Goal: Transaction & Acquisition: Purchase product/service

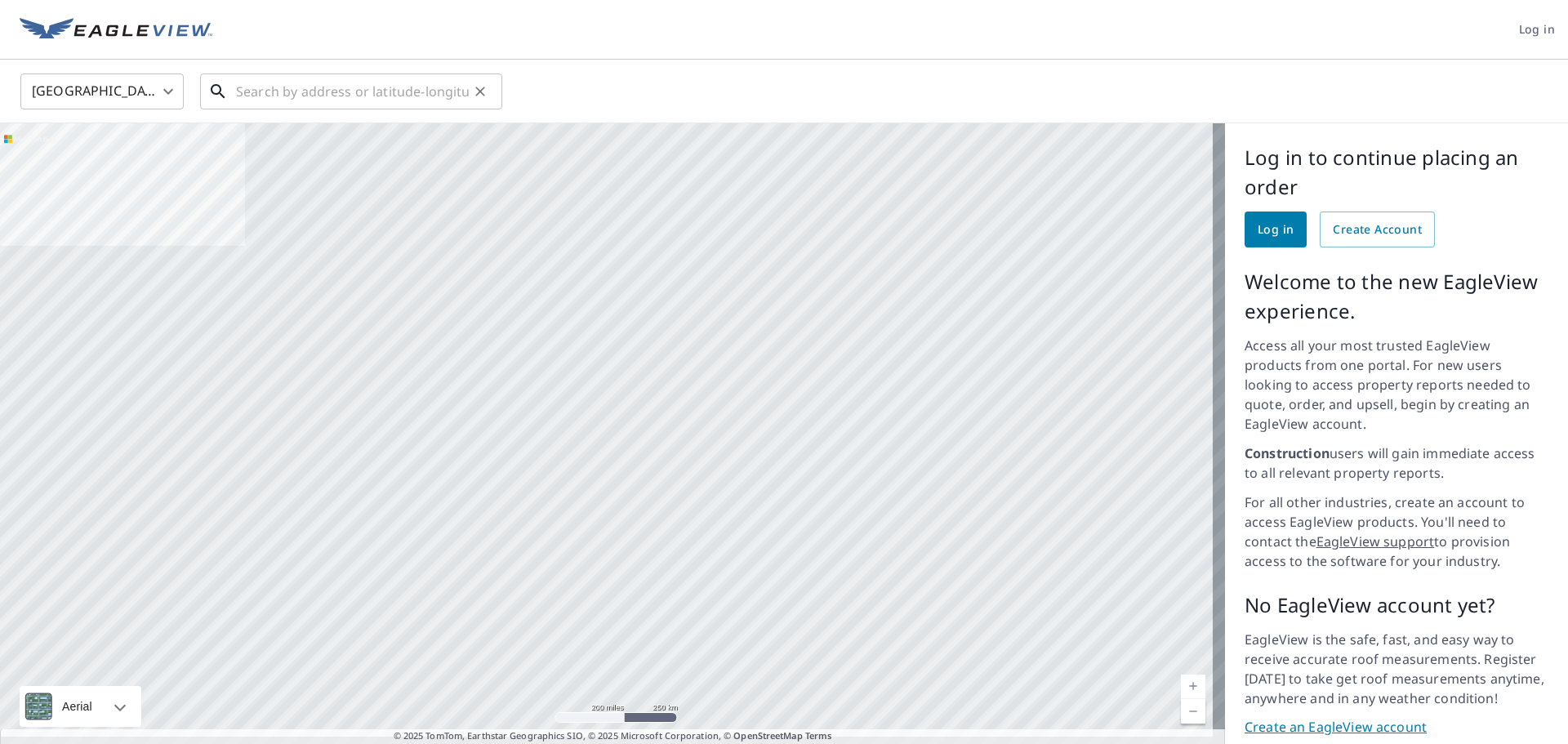
click at [319, 96] on input "text" at bounding box center [353, 92] width 232 height 45
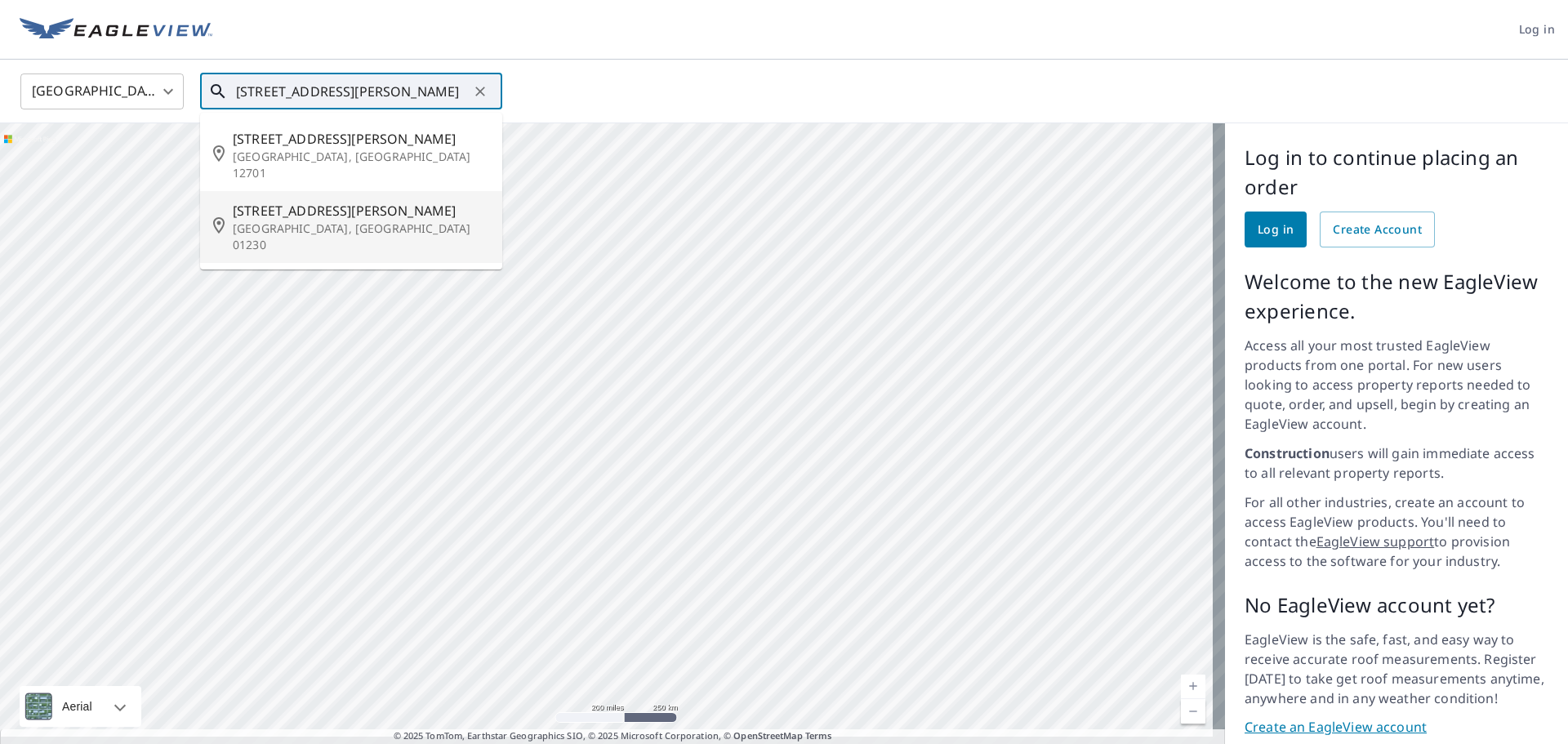
click at [317, 221] on p "Great Barrington, MA 01230" at bounding box center [360, 237] width 256 height 33
type input "32 Benton Ave Great Barrington, MA 01230"
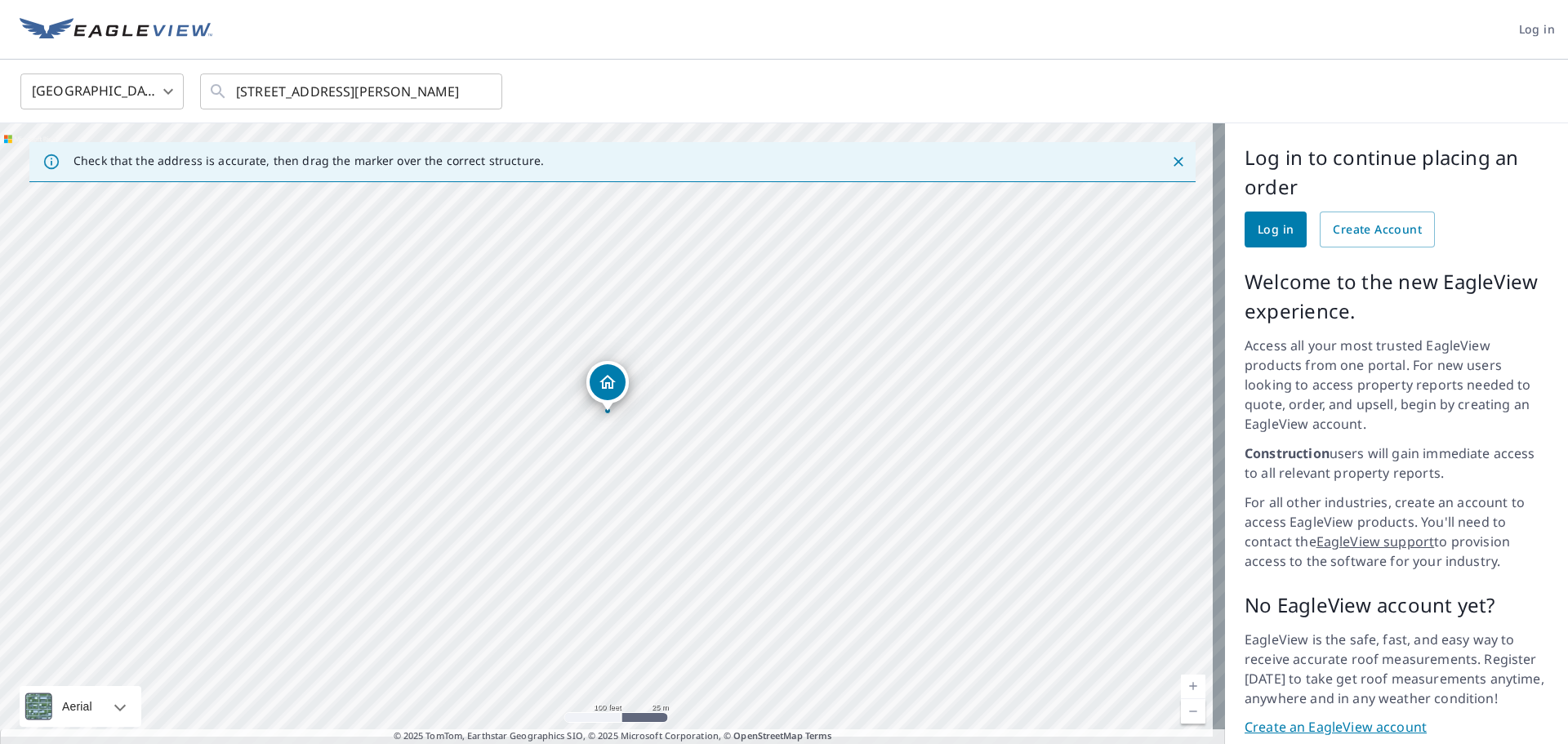
drag, startPoint x: 643, startPoint y: 533, endPoint x: 626, endPoint y: 505, distance: 32.8
click at [626, 505] on div "32 Benton Ave Great Barrington, MA 01230" at bounding box center [613, 440] width 1225 height 634
drag, startPoint x: 486, startPoint y: 573, endPoint x: 533, endPoint y: 548, distance: 53.2
click at [533, 548] on div "32 Benton Ave Great Barrington, MA 01230" at bounding box center [613, 440] width 1225 height 634
drag, startPoint x: 694, startPoint y: 466, endPoint x: 590, endPoint y: 452, distance: 104.9
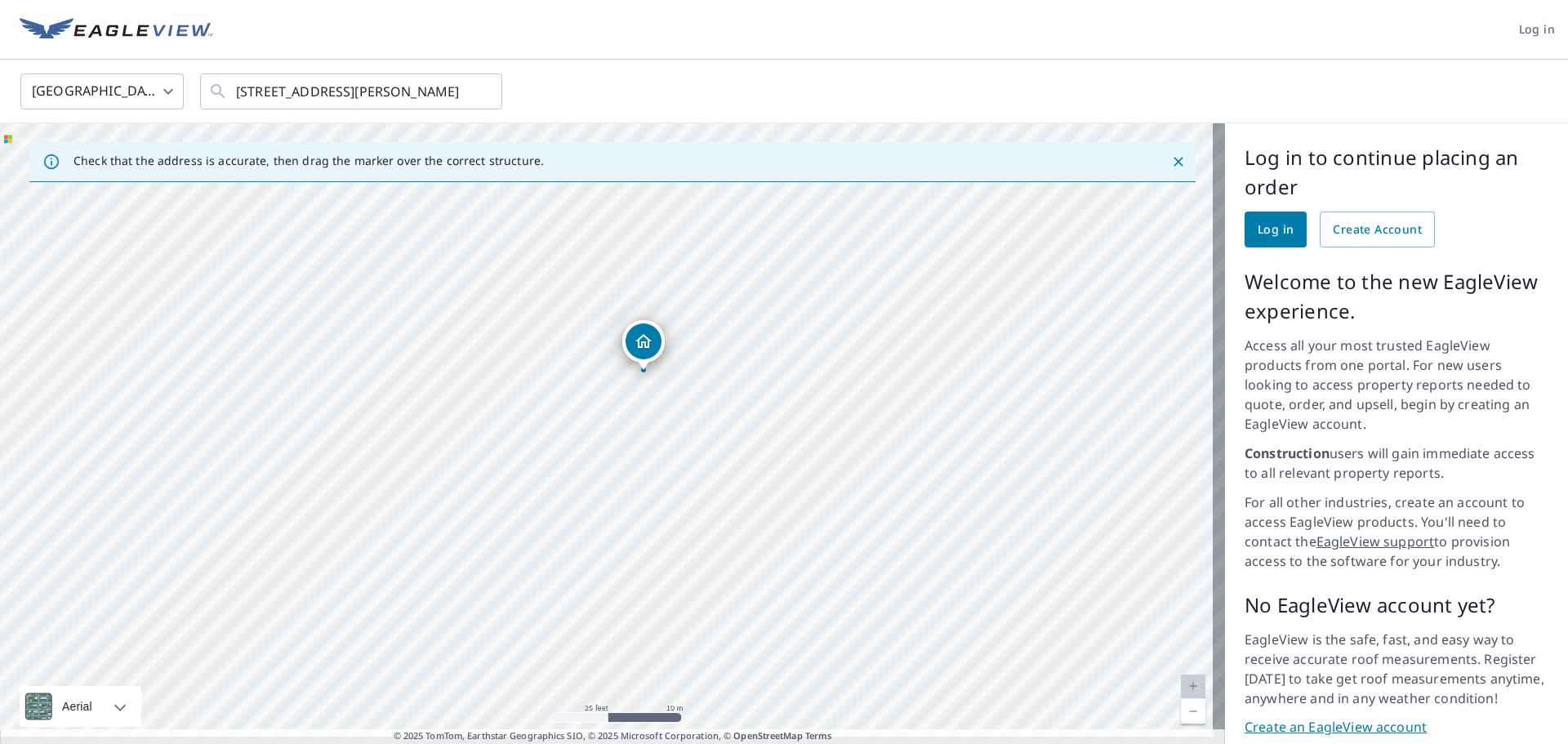
click at [590, 452] on div "32 Benton Ave Great Barrington, MA 01230" at bounding box center [613, 440] width 1225 height 634
drag, startPoint x: 134, startPoint y: 32, endPoint x: 24, endPoint y: 23, distance: 110.4
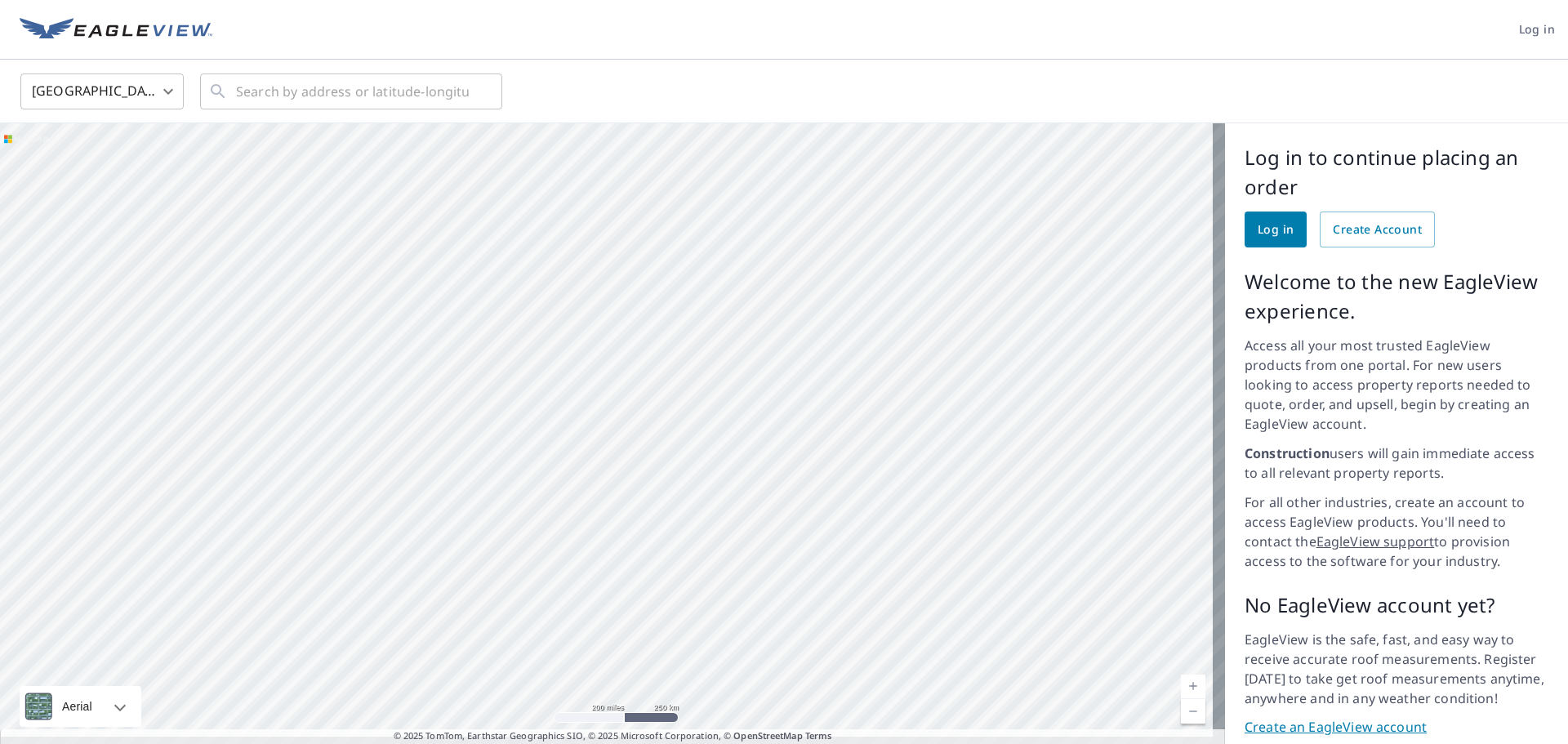
drag, startPoint x: 1101, startPoint y: 402, endPoint x: 767, endPoint y: 399, distance: 334.0
click at [767, 399] on div at bounding box center [613, 440] width 1225 height 634
drag, startPoint x: 853, startPoint y: 391, endPoint x: 477, endPoint y: 351, distance: 378.1
click at [477, 351] on div at bounding box center [613, 440] width 1225 height 634
drag, startPoint x: 868, startPoint y: 364, endPoint x: 596, endPoint y: 516, distance: 311.6
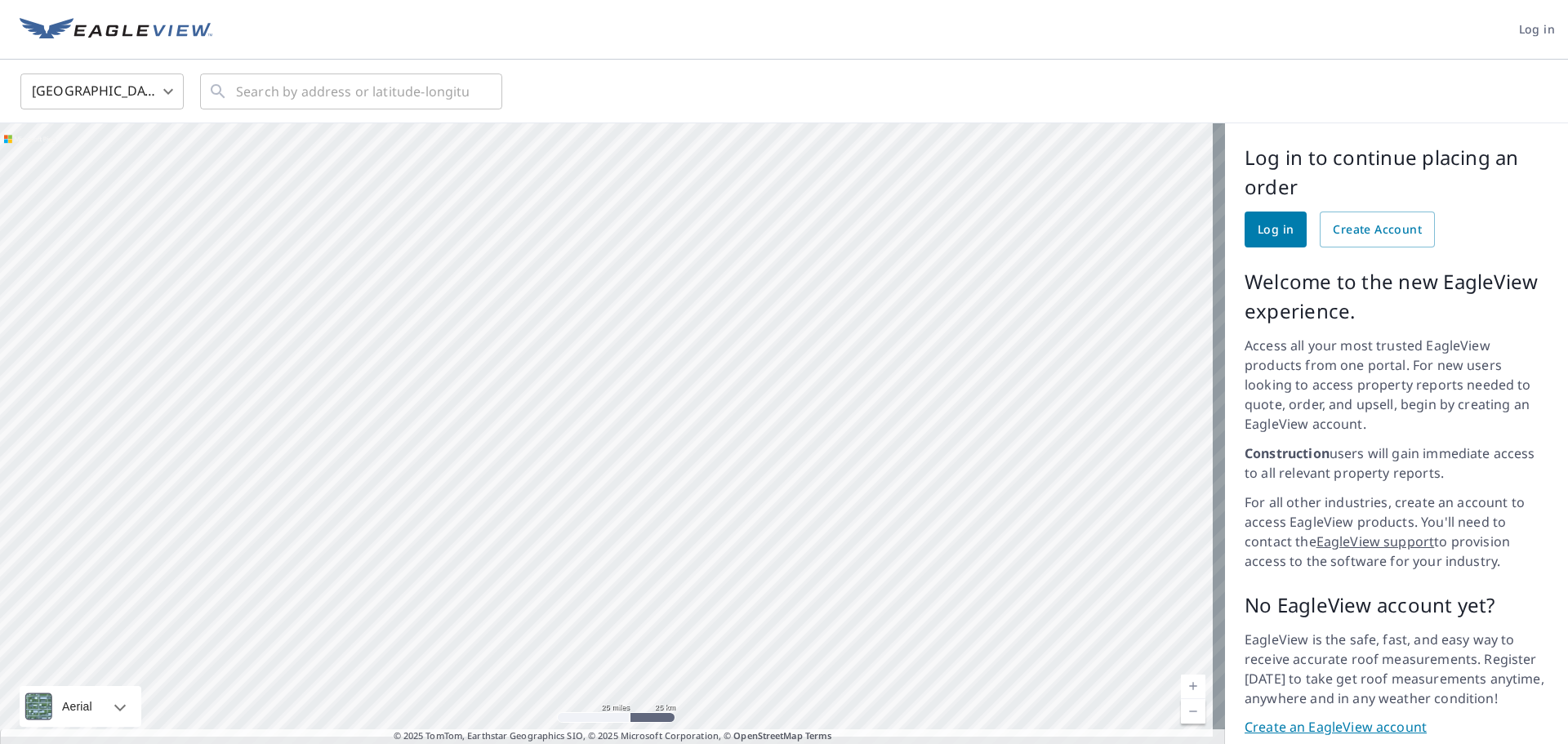
click at [596, 516] on div at bounding box center [613, 440] width 1225 height 634
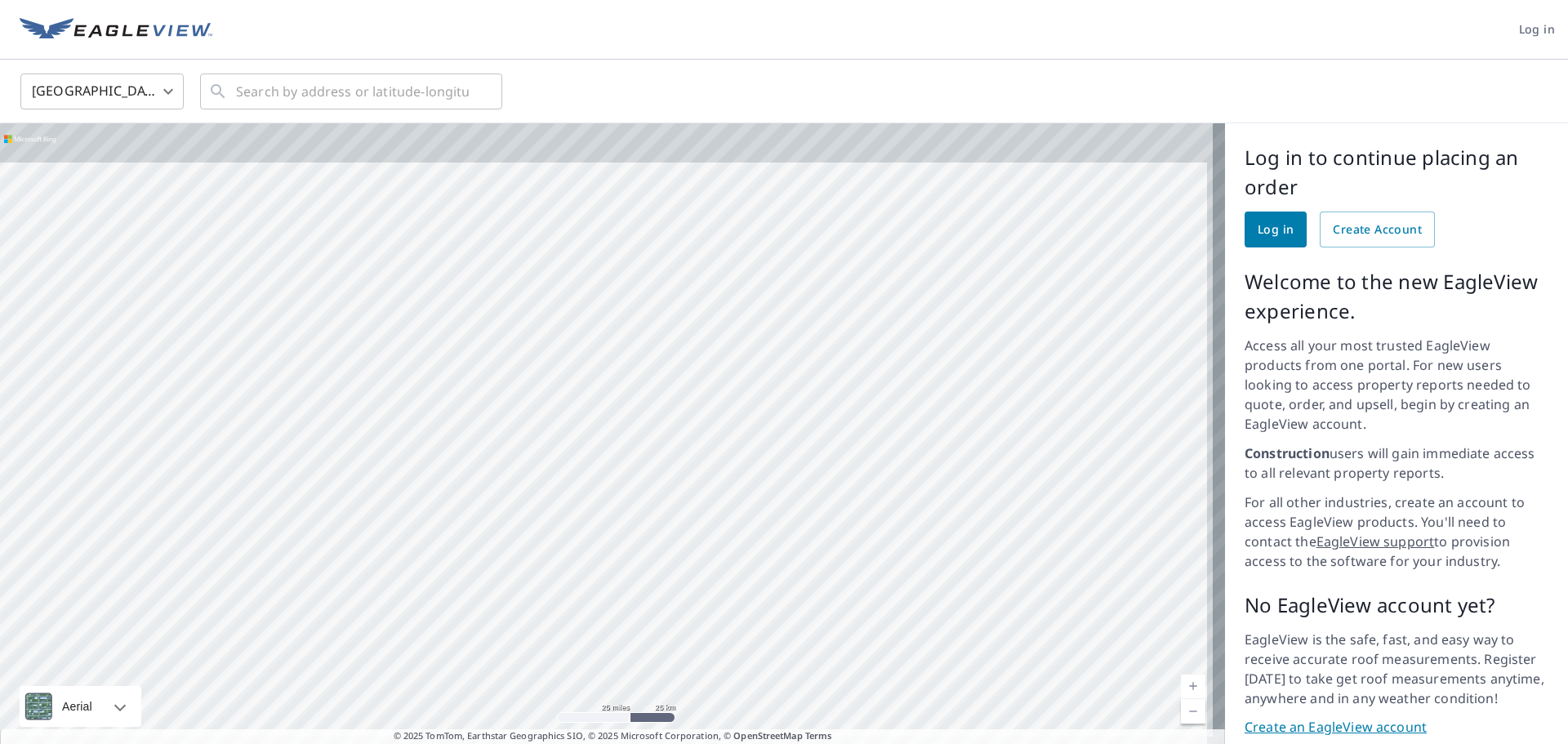
drag, startPoint x: 691, startPoint y: 295, endPoint x: 674, endPoint y: 362, distance: 69.1
click at [674, 362] on div at bounding box center [613, 440] width 1225 height 634
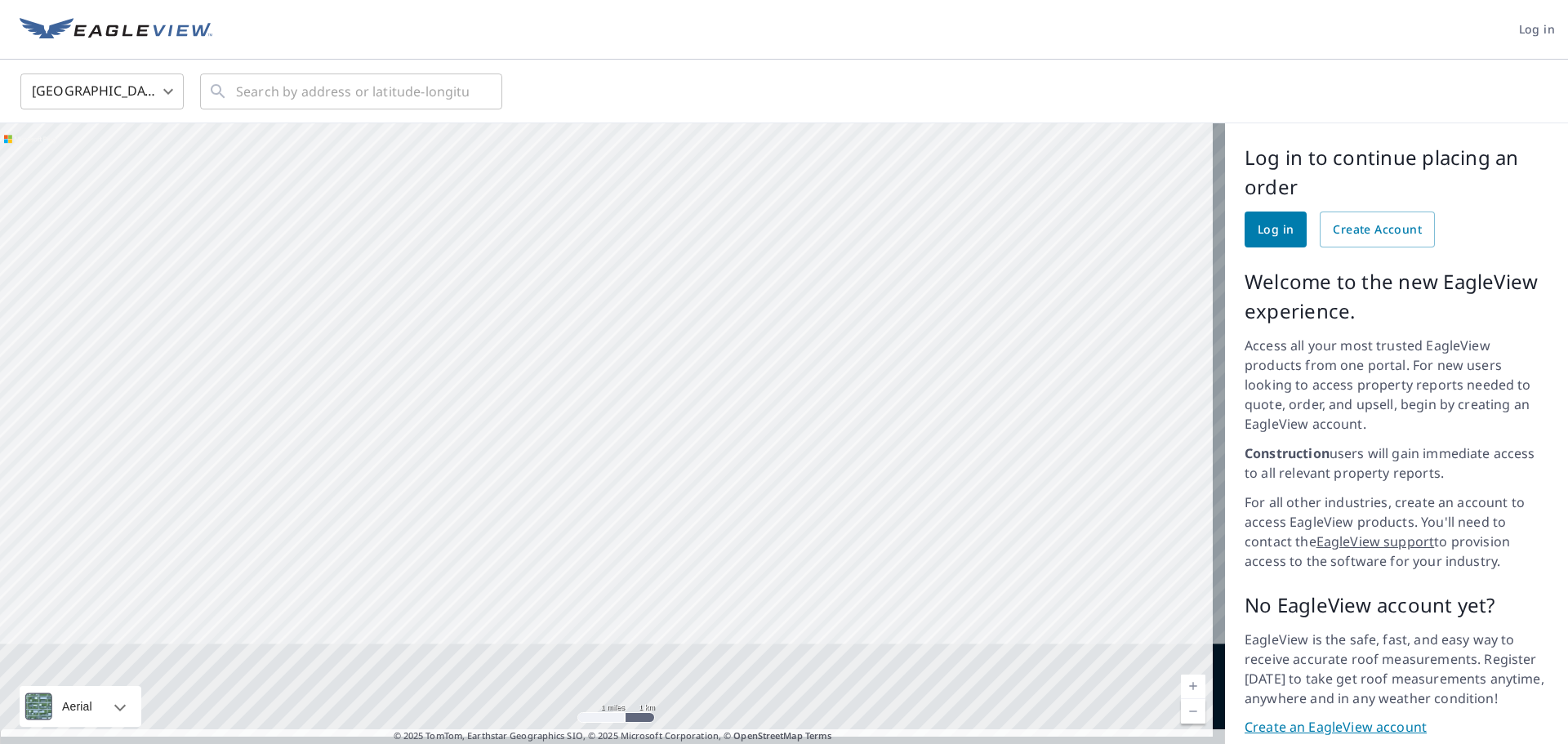
drag, startPoint x: 662, startPoint y: 638, endPoint x: 780, endPoint y: 299, distance: 358.9
click at [780, 299] on div at bounding box center [613, 440] width 1225 height 634
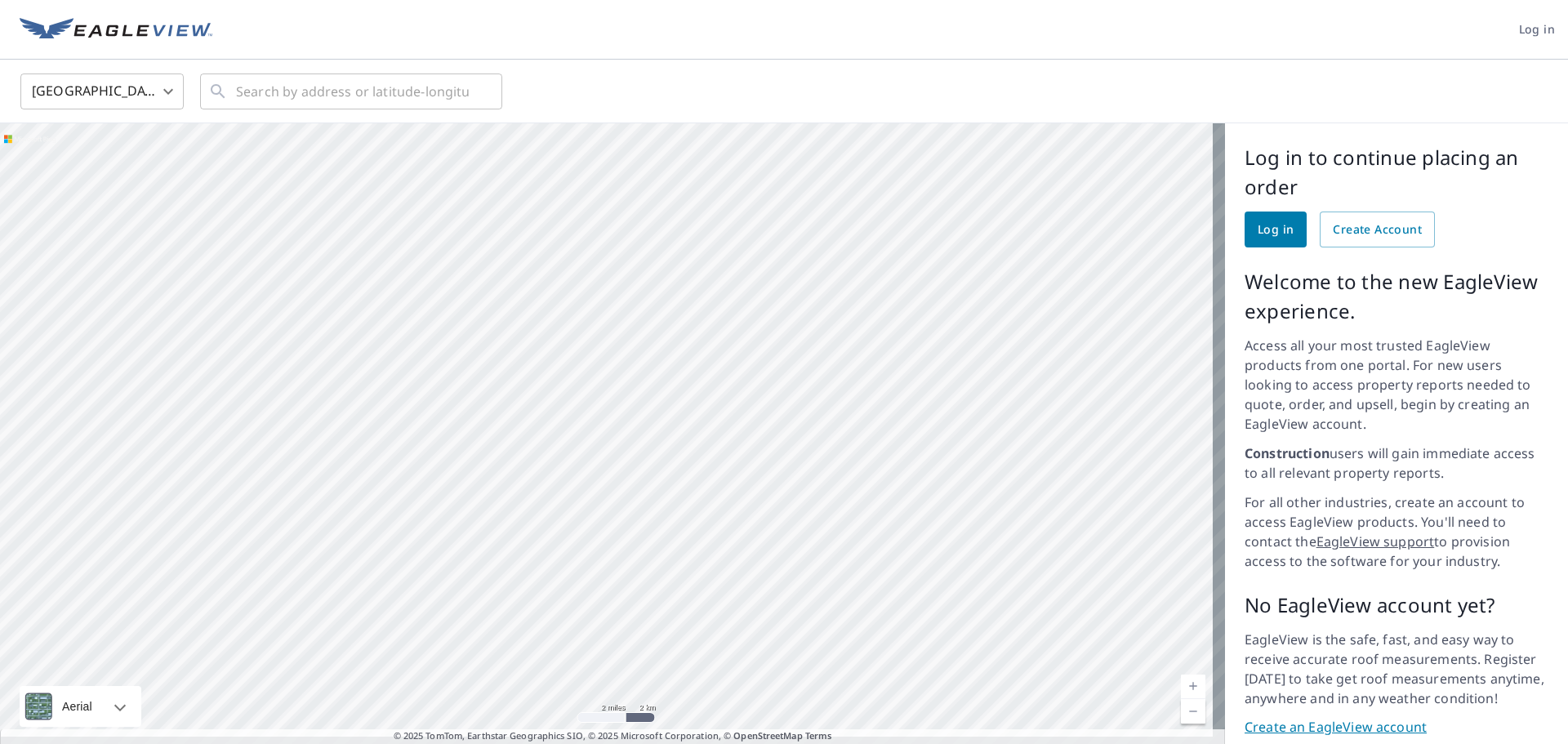
drag, startPoint x: 752, startPoint y: 491, endPoint x: 744, endPoint y: 583, distance: 92.3
click at [744, 583] on div at bounding box center [613, 440] width 1225 height 634
drag, startPoint x: 685, startPoint y: 528, endPoint x: 695, endPoint y: 417, distance: 111.4
click at [695, 417] on div at bounding box center [613, 440] width 1225 height 634
drag, startPoint x: 677, startPoint y: 509, endPoint x: 614, endPoint y: 466, distance: 76.3
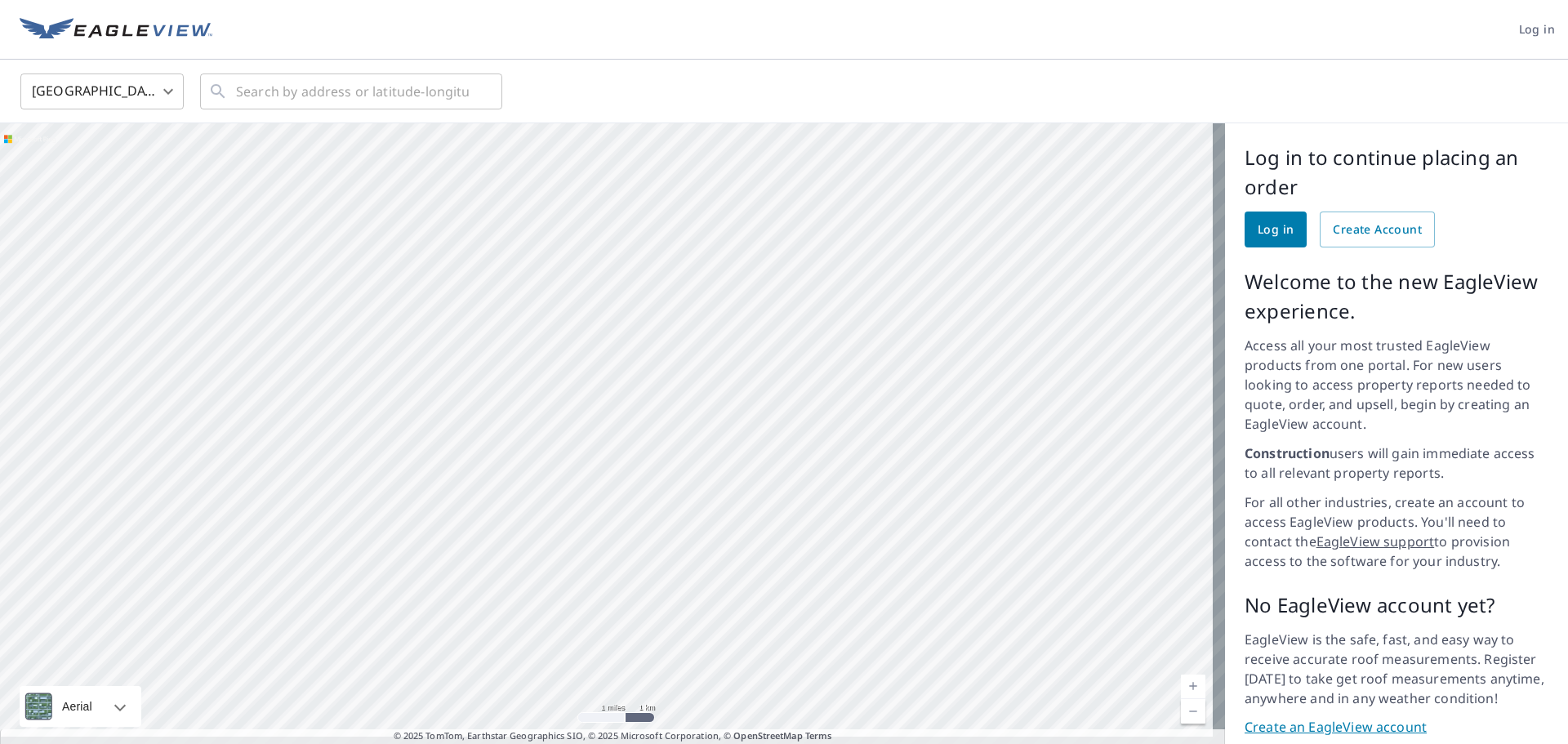
click at [614, 466] on div at bounding box center [613, 440] width 1225 height 634
drag, startPoint x: 600, startPoint y: 542, endPoint x: 588, endPoint y: 377, distance: 165.4
click at [588, 377] on div at bounding box center [613, 440] width 1225 height 634
drag, startPoint x: 486, startPoint y: 509, endPoint x: 572, endPoint y: 355, distance: 176.4
click at [572, 355] on div at bounding box center [613, 440] width 1225 height 634
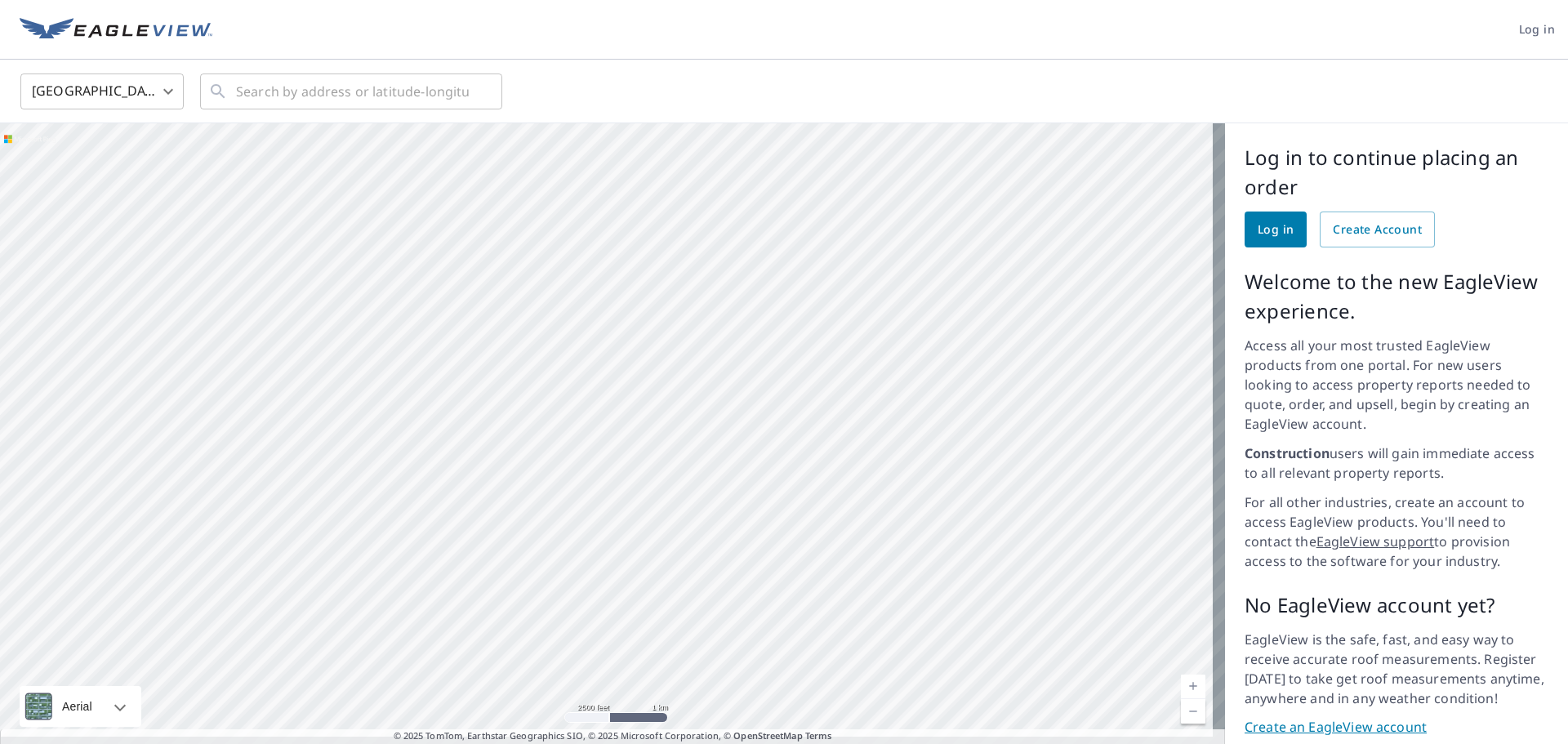
drag, startPoint x: 526, startPoint y: 491, endPoint x: 543, endPoint y: 643, distance: 152.9
click at [543, 643] on div at bounding box center [613, 440] width 1225 height 634
drag, startPoint x: 555, startPoint y: 494, endPoint x: 549, endPoint y: 388, distance: 106.2
click at [549, 388] on div at bounding box center [613, 440] width 1225 height 634
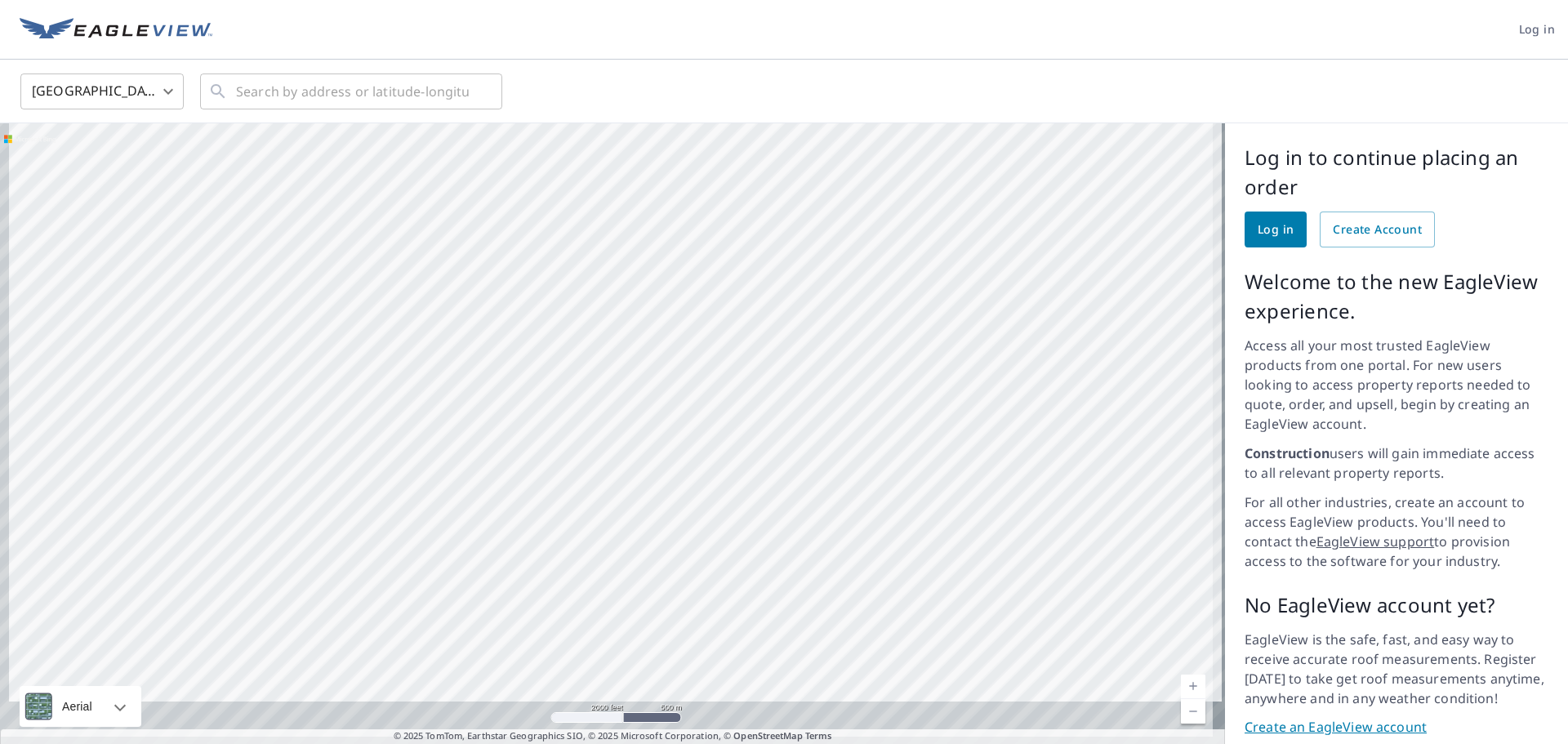
drag, startPoint x: 473, startPoint y: 440, endPoint x: 575, endPoint y: 258, distance: 208.6
click at [575, 258] on div at bounding box center [613, 440] width 1225 height 634
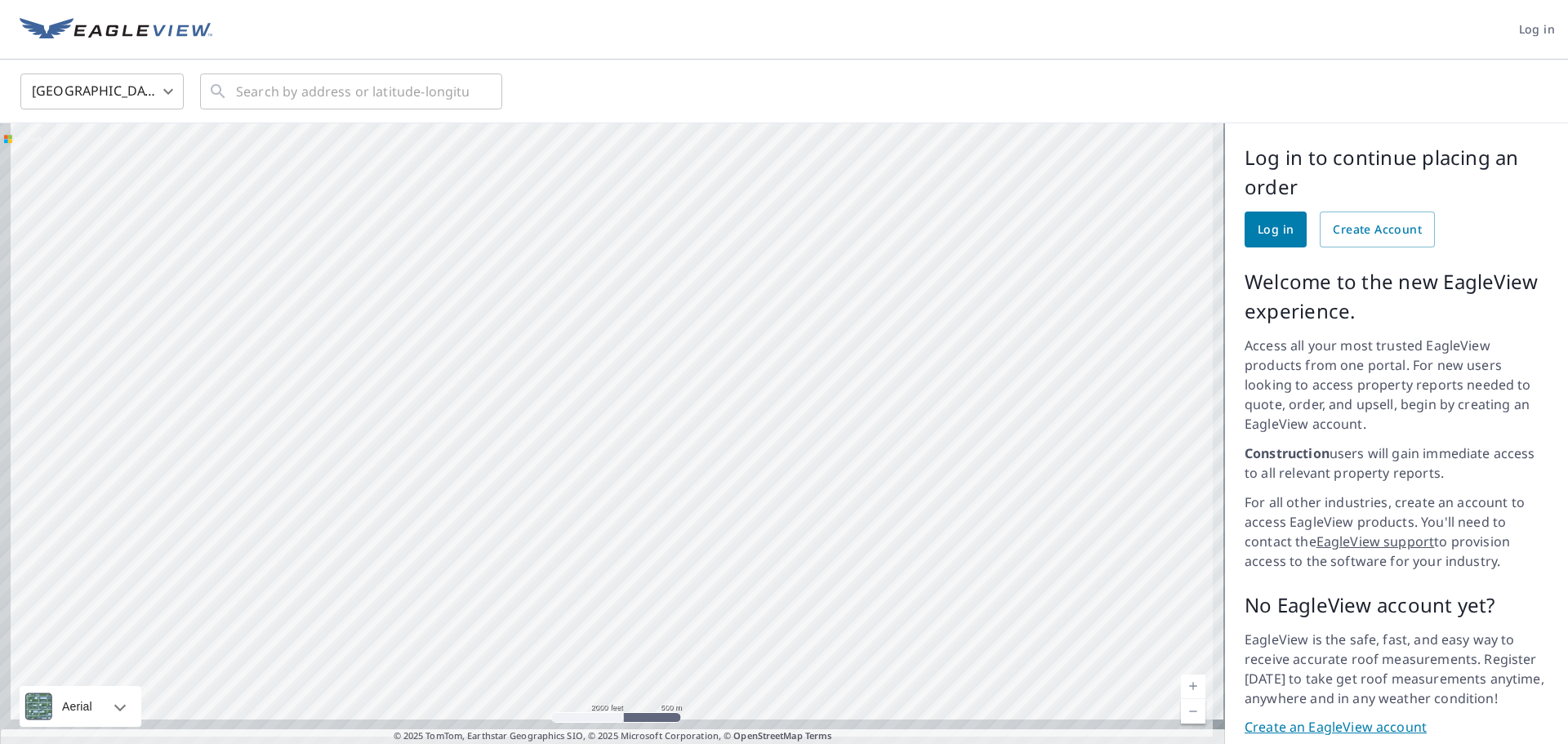
drag, startPoint x: 440, startPoint y: 537, endPoint x: 516, endPoint y: 261, distance: 286.3
click at [509, 291] on div at bounding box center [613, 440] width 1225 height 634
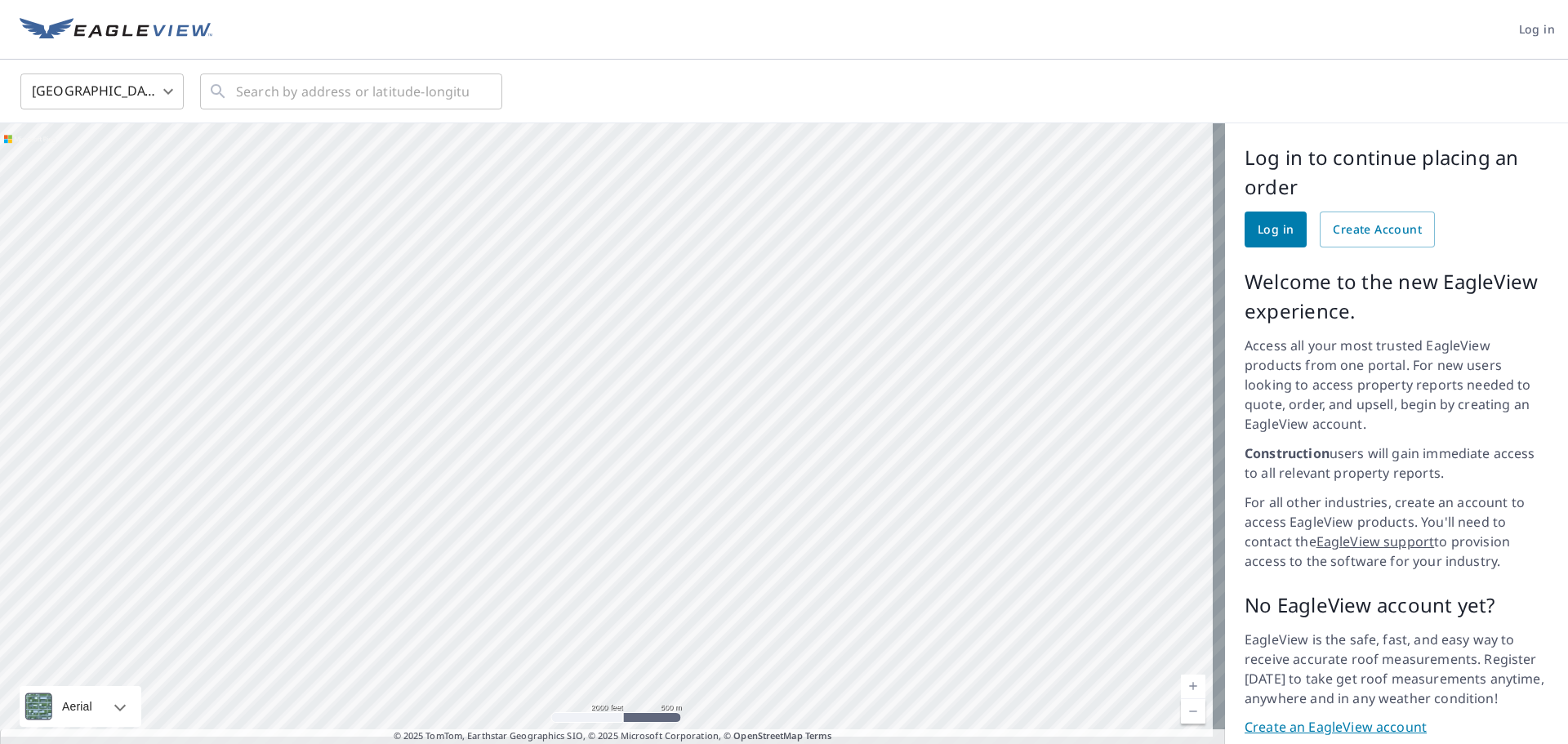
drag, startPoint x: 457, startPoint y: 533, endPoint x: 514, endPoint y: 169, distance: 368.4
click at [514, 169] on div at bounding box center [613, 440] width 1225 height 634
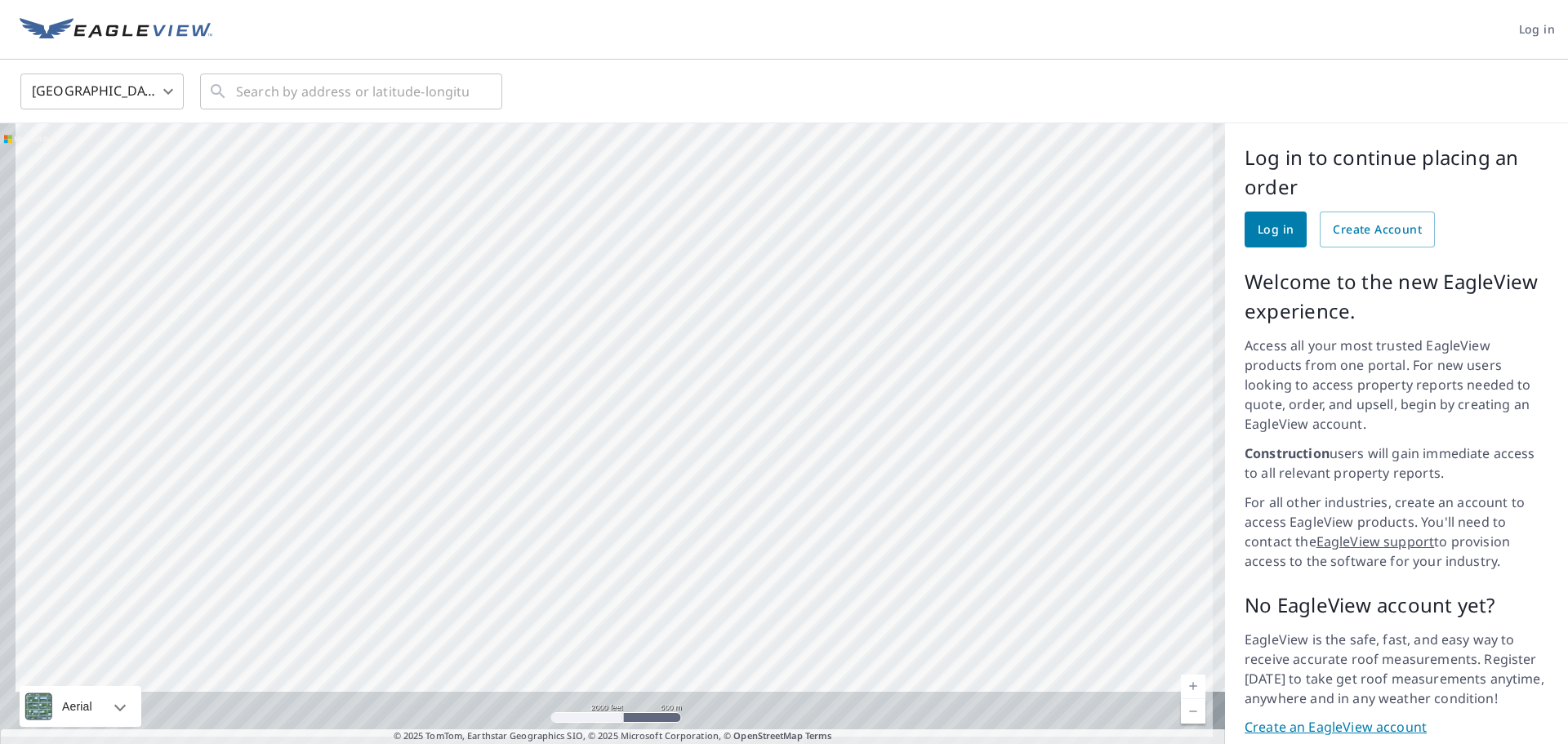
drag, startPoint x: 428, startPoint y: 505, endPoint x: 470, endPoint y: 321, distance: 188.7
click at [468, 330] on div at bounding box center [613, 440] width 1225 height 634
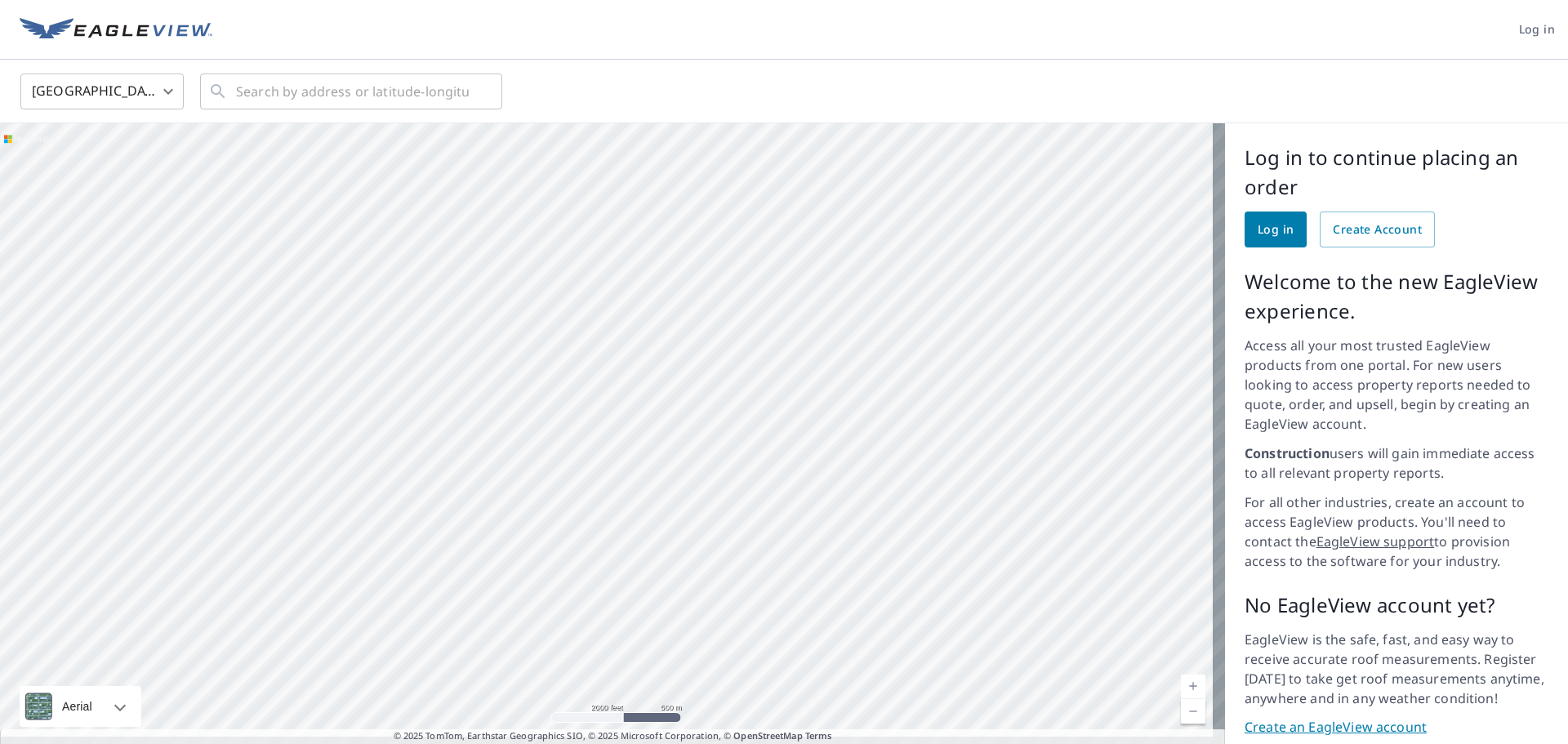
drag, startPoint x: 409, startPoint y: 491, endPoint x: 488, endPoint y: 430, distance: 99.8
click at [488, 430] on div at bounding box center [613, 440] width 1225 height 634
drag, startPoint x: 473, startPoint y: 389, endPoint x: 485, endPoint y: 446, distance: 58.2
click at [485, 446] on div at bounding box center [613, 440] width 1225 height 634
drag, startPoint x: 369, startPoint y: 342, endPoint x: 524, endPoint y: 334, distance: 155.2
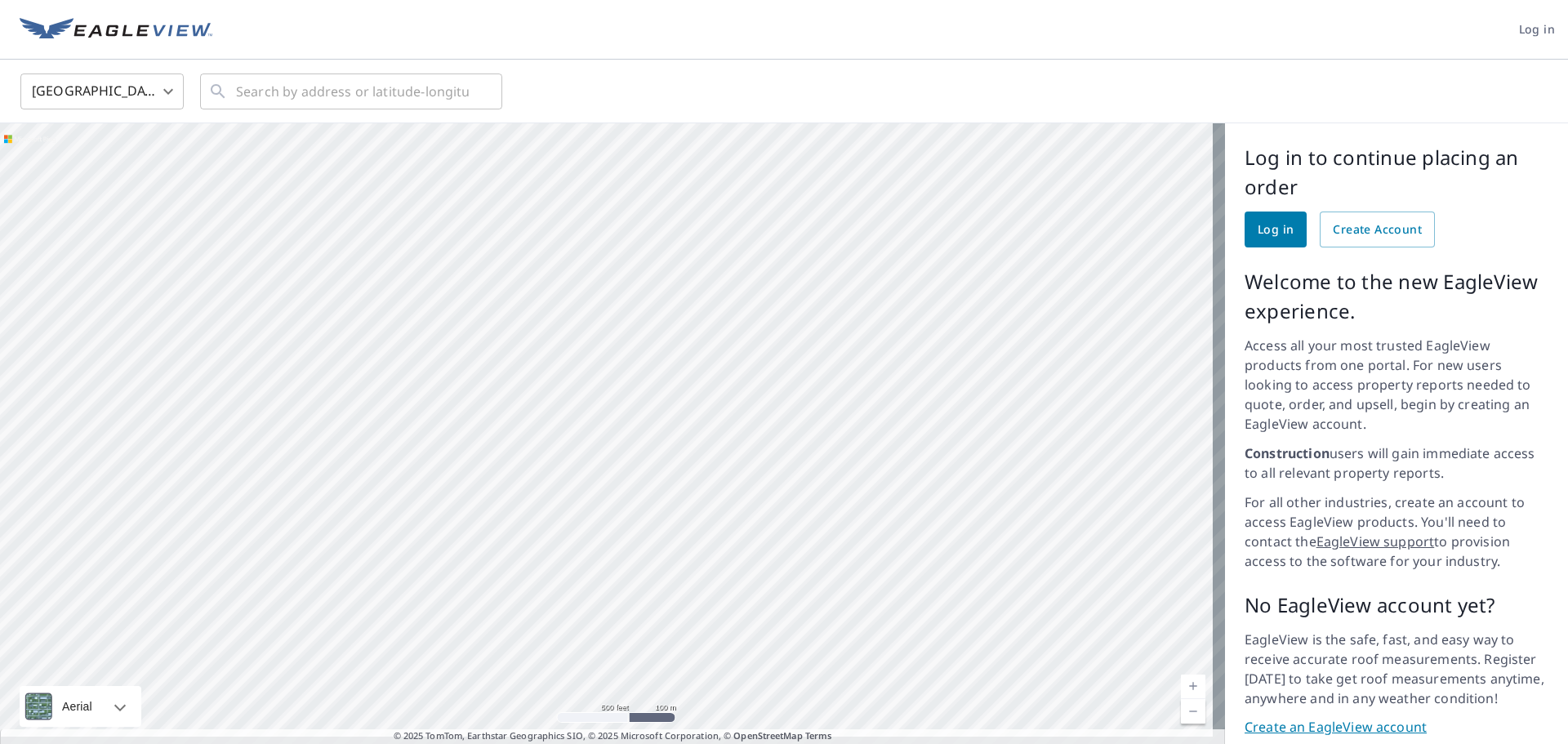
click at [524, 334] on div at bounding box center [613, 440] width 1225 height 634
drag, startPoint x: 488, startPoint y: 347, endPoint x: 511, endPoint y: 403, distance: 60.5
click at [511, 403] on div at bounding box center [613, 440] width 1225 height 634
drag, startPoint x: 637, startPoint y: 360, endPoint x: 652, endPoint y: 433, distance: 74.5
click at [652, 433] on div at bounding box center [613, 440] width 1225 height 634
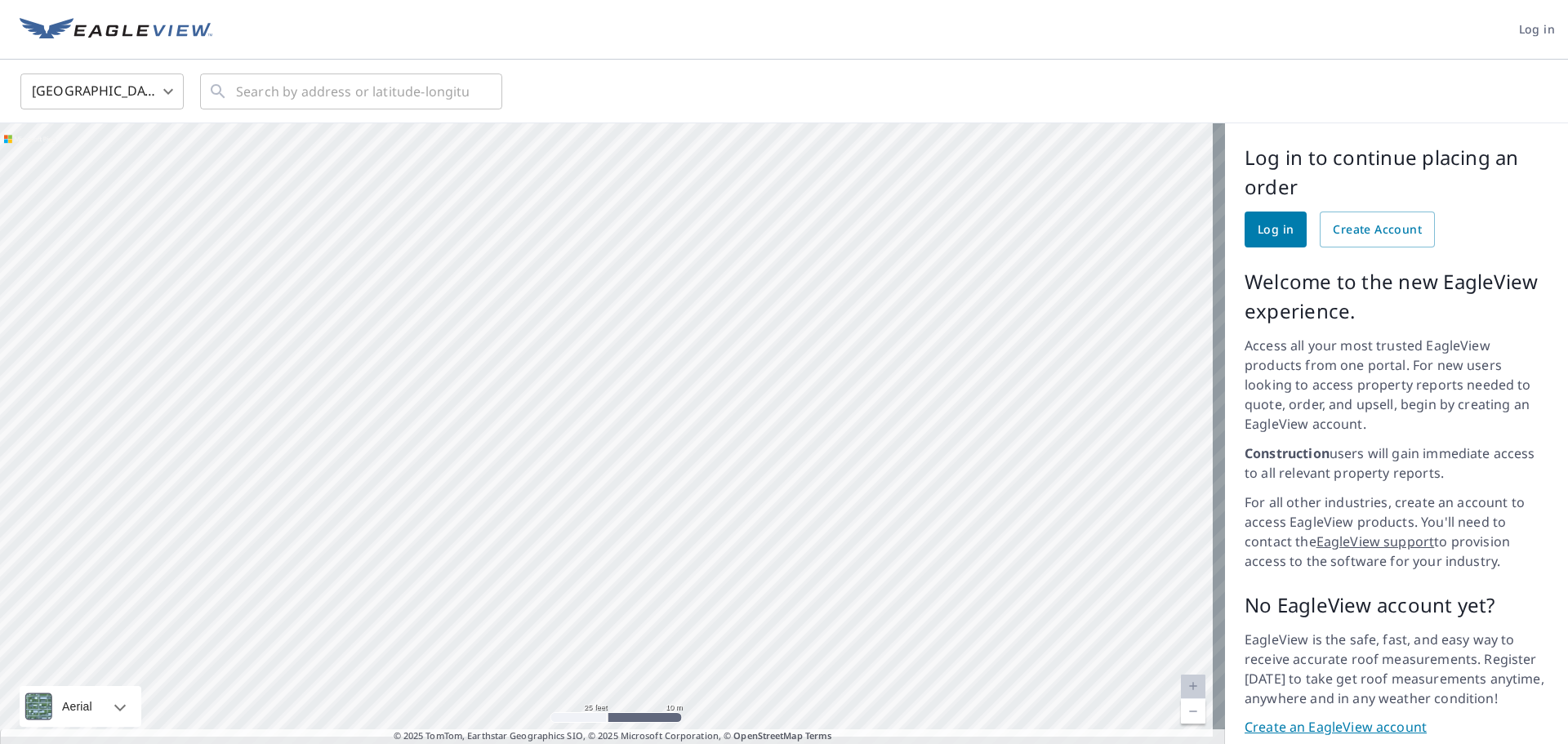
drag, startPoint x: 620, startPoint y: 425, endPoint x: 738, endPoint y: 489, distance: 134.2
click at [738, 489] on div at bounding box center [613, 440] width 1225 height 634
